Goal: Transaction & Acquisition: Purchase product/service

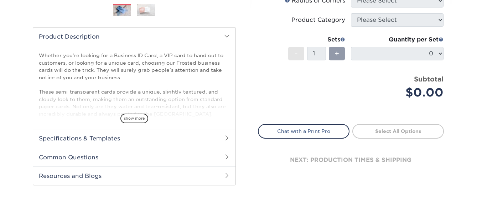
scroll to position [214, 0]
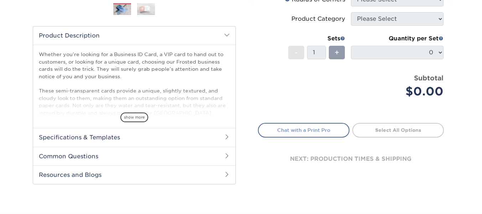
click at [319, 123] on link "Chat with a Print Pro" at bounding box center [304, 130] width 92 height 14
click at [147, 115] on span "show more" at bounding box center [135, 117] width 28 height 10
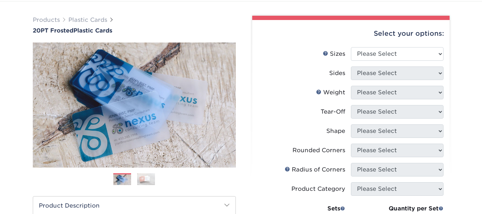
scroll to position [36, 0]
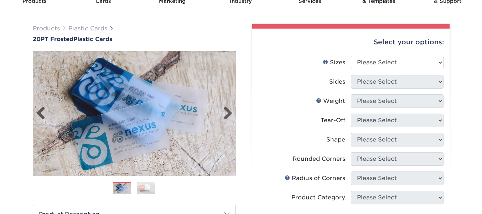
click at [227, 102] on img at bounding box center [134, 113] width 203 height 140
click at [227, 106] on img at bounding box center [134, 113] width 203 height 140
click at [227, 107] on link "Next" at bounding box center [225, 113] width 14 height 14
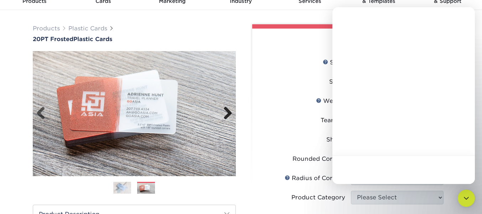
scroll to position [0, 0]
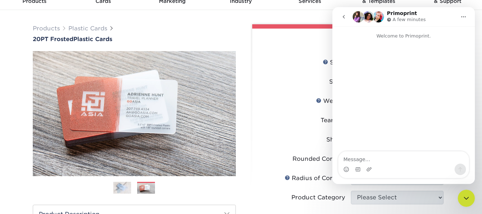
click at [464, 196] on icon "Close Intercom Messenger" at bounding box center [466, 198] width 9 height 9
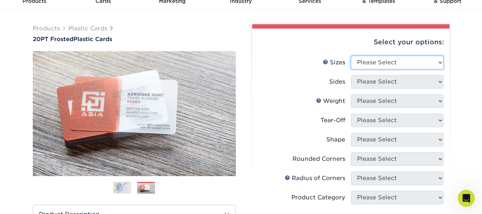
click at [374, 66] on select "Please Select 2" x 3.5" 2" x 8" 2.12" x 3.375" 2.5" x 2.5" 4.25" x 6"" at bounding box center [397, 63] width 93 height 14
select select "2.00x3.50"
click at [351, 56] on select "Please Select 2" x 3.5" 2" x 8" 2.12" x 3.375" 2.5" x 2.5" 4.25" x 6"" at bounding box center [397, 63] width 93 height 14
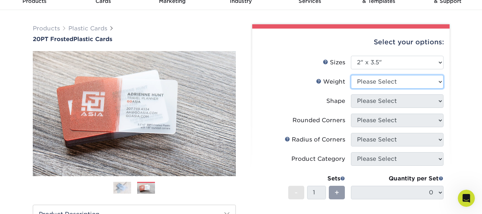
click at [391, 81] on select "Please Select 20PT Frosted Plastic 20PT Frosted Plastic" at bounding box center [397, 82] width 93 height 14
select select "20PT Frosted Plastic"
click at [351, 75] on select "Please Select 20PT Frosted Plastic 20PT Frosted Plastic" at bounding box center [397, 82] width 93 height 14
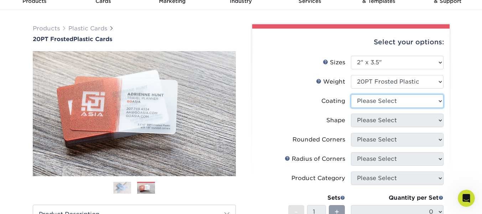
click at [414, 102] on select at bounding box center [397, 101] width 93 height 14
select select "3e7618de-abca-4bda-9f97-8b9129e913d8"
click at [351, 94] on select at bounding box center [397, 101] width 93 height 14
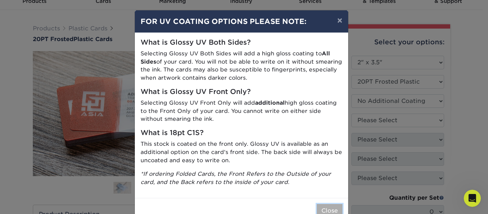
click at [323, 206] on button "Close" at bounding box center [330, 211] width 26 height 14
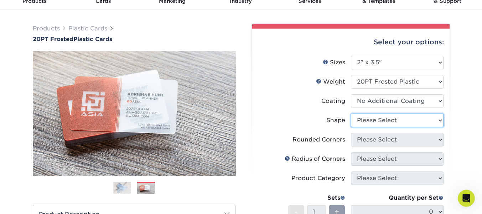
click at [400, 118] on select "Please Select Oval Standard" at bounding box center [397, 120] width 93 height 14
select select "standard"
click at [351, 113] on select "Please Select Oval Standard" at bounding box center [397, 120] width 93 height 14
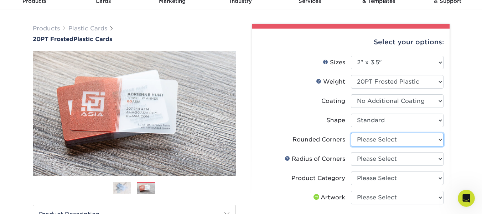
click at [383, 140] on select "Please Select Yes - Round 4 Corners" at bounding box center [397, 140] width 93 height 14
select select "7672df9e-0e0a-464d-8e1f-920c575e4da3"
click at [351, 133] on select "Please Select Yes - Round 4 Corners" at bounding box center [397, 140] width 93 height 14
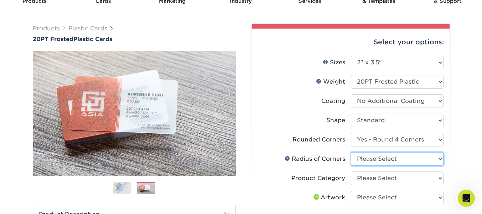
click at [385, 160] on select "Please Select Rounded 1/8" Rounded 1/4"" at bounding box center [397, 159] width 93 height 14
select select "589680c7-ee9a-431b-9d12-d7aeb1386a97"
click at [351, 152] on select "Please Select Rounded 1/8" Rounded 1/4"" at bounding box center [397, 159] width 93 height 14
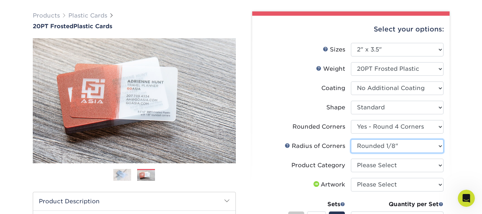
scroll to position [71, 0]
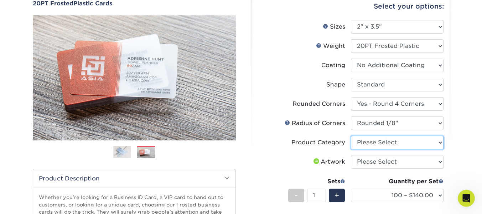
click at [380, 144] on select "Please Select Business Cards" at bounding box center [397, 142] width 93 height 14
select select "3b5148f1-0588-4f88-a218-97bcfdce65c1"
click at [351, 135] on select "Please Select Business Cards" at bounding box center [397, 142] width 93 height 14
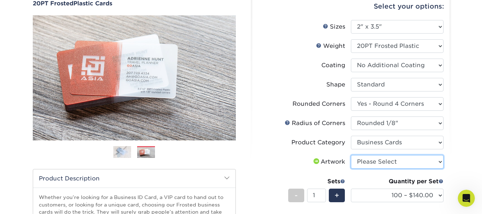
click at [383, 162] on select "Please Select I will upload files I need a design - $100" at bounding box center [397, 162] width 93 height 14
select select "upload"
click at [351, 155] on select "Please Select I will upload files I need a design - $100" at bounding box center [397, 162] width 93 height 14
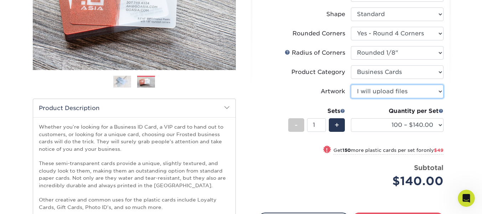
scroll to position [143, 0]
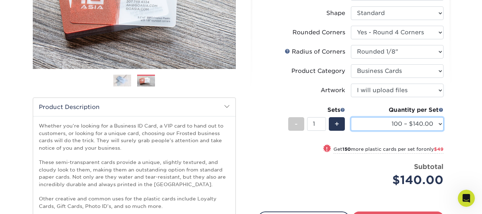
click at [413, 126] on select "100 – $140.00 250 – $189.00 500 – $243.00 1000 – $272.00 2500 – $657.00 5000 – …" at bounding box center [397, 124] width 93 height 14
click at [351, 117] on select "100 – $140.00 250 – $189.00 500 – $243.00 1000 – $272.00 2500 – $657.00 5000 – …" at bounding box center [397, 124] width 93 height 14
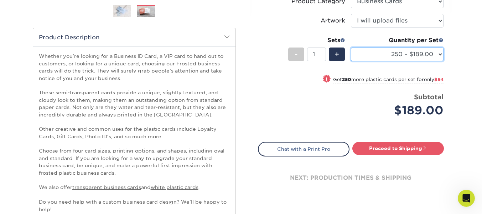
scroll to position [214, 0]
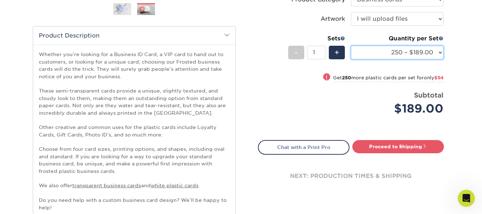
click at [435, 54] on select "100 – $140.00 250 – $189.00 500 – $243.00 1000 – $272.00 2500 – $657.00 5000 – …" at bounding box center [397, 53] width 93 height 14
select select "500 – $243.00"
click at [351, 46] on select "100 – $140.00 250 – $189.00 500 – $243.00 1000 – $272.00 2500 – $657.00 5000 – …" at bounding box center [397, 53] width 93 height 14
click at [434, 55] on select "100 – $140.00 250 – $189.00 500 – $243.00 1000 – $272.00 2500 – $657.00 5000 – …" at bounding box center [397, 53] width 93 height 14
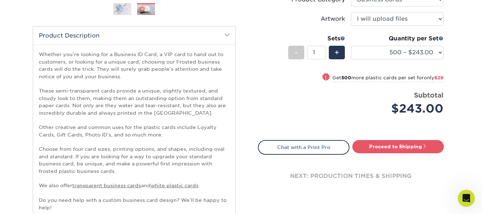
click at [464, 71] on div "Products Plastic Cards 20PT Frosted Plastic Cards Previous Next and" at bounding box center [241, 92] width 482 height 521
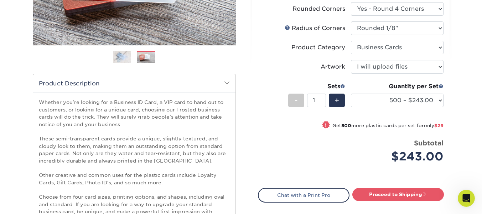
scroll to position [134, 0]
